Goal: Navigation & Orientation: Understand site structure

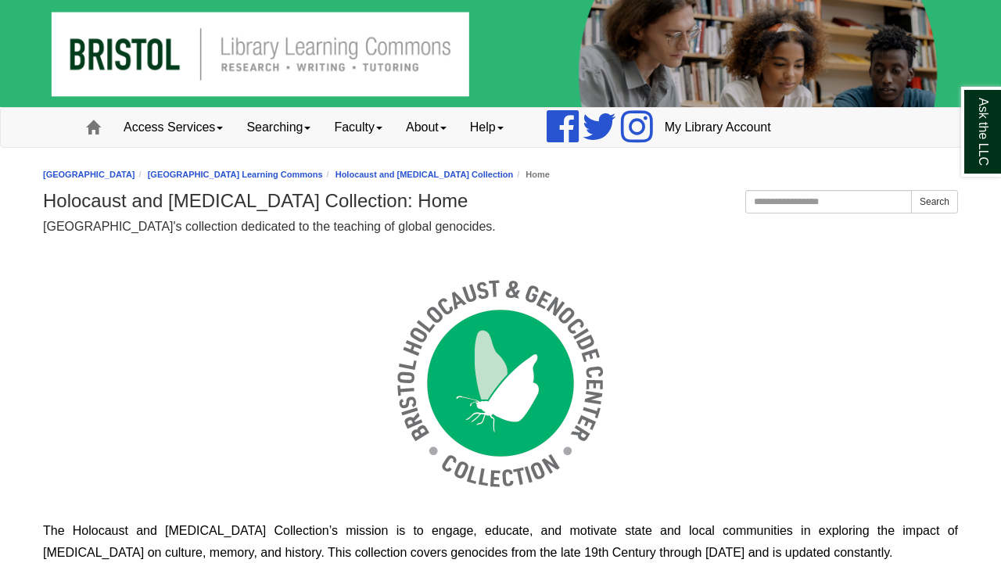
scroll to position [30, 915]
